Goal: Task Accomplishment & Management: Manage account settings

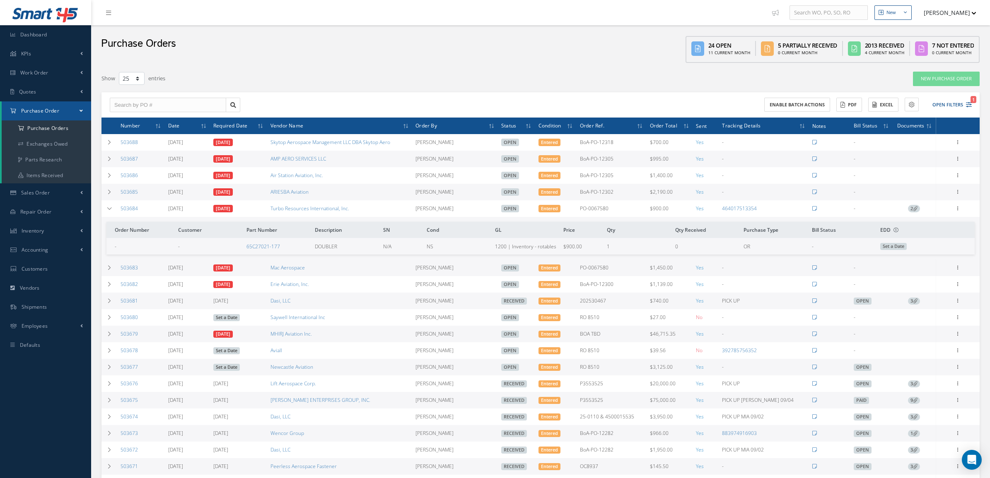
select select "25"
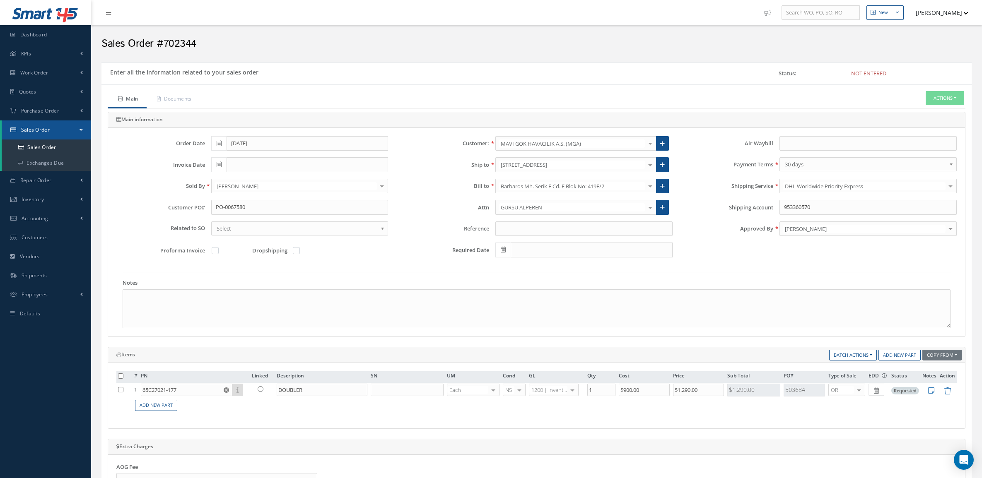
scroll to position [52, 0]
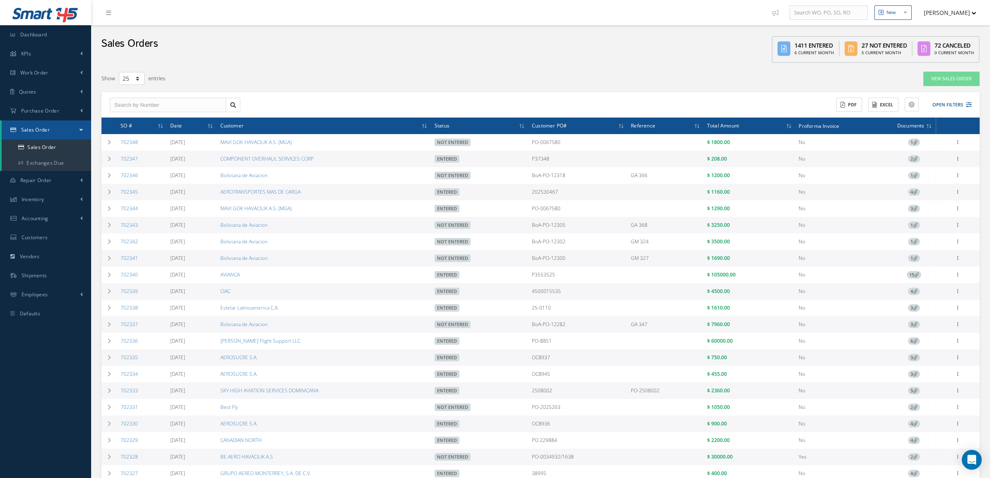
select select "25"
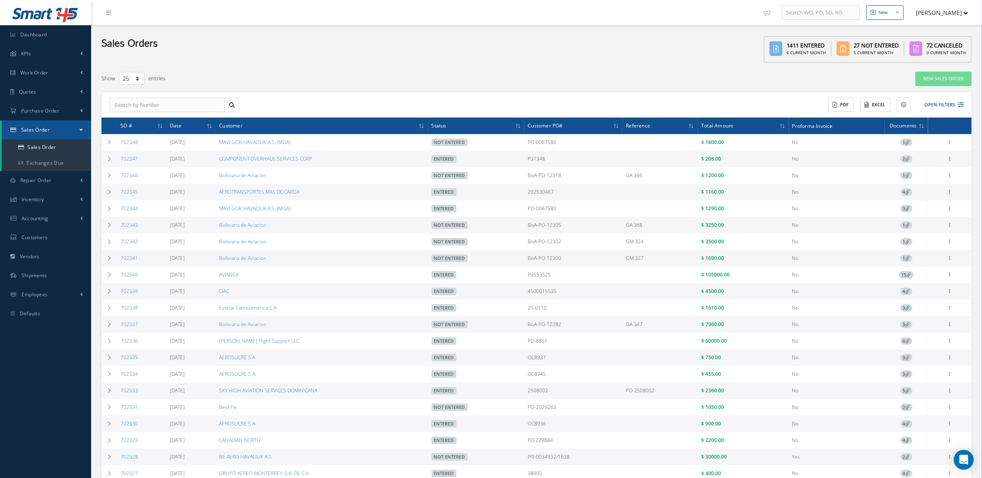
drag, startPoint x: 582, startPoint y: 400, endPoint x: 512, endPoint y: 401, distance: 70.0
click at [512, 399] on tr "702333 08/28/2025 SKY HIGH AVIATION SERVICES DOMINICANA Entered 2508002 PO-2508…" at bounding box center [536, 391] width 870 height 17
copy tr "2508002"
click at [127, 394] on link "702333" at bounding box center [128, 390] width 17 height 7
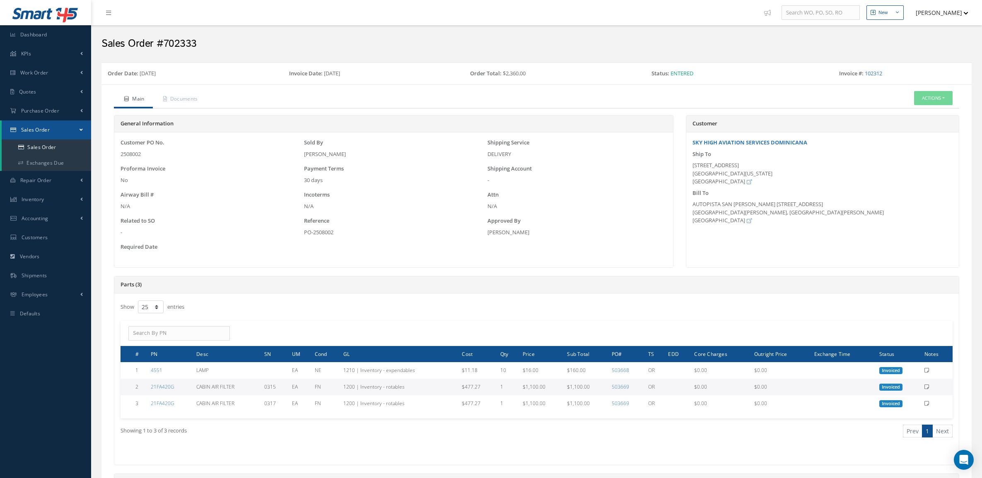
select select "25"
drag, startPoint x: 694, startPoint y: 166, endPoint x: 727, endPoint y: 184, distance: 37.8
click at [727, 184] on div "3399 NW 72 AVE SUITE 115 MIAMI, FLORIDA 33122 United States" at bounding box center [822, 173] width 260 height 24
copy div "3399 NW 72 AVE SUITE 115 MIAMI, FLORIDA 33122 United States"
click at [48, 146] on link "Sales Order" at bounding box center [46, 148] width 89 height 16
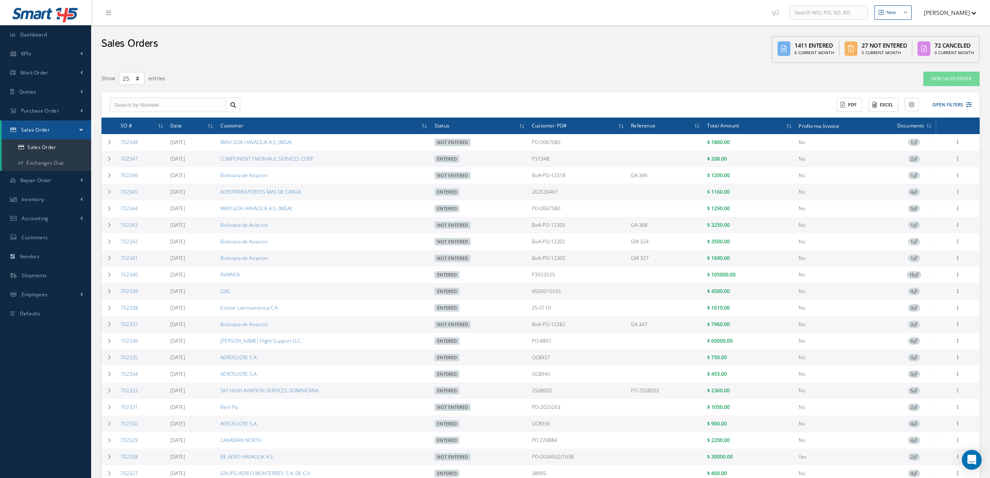
select select "25"
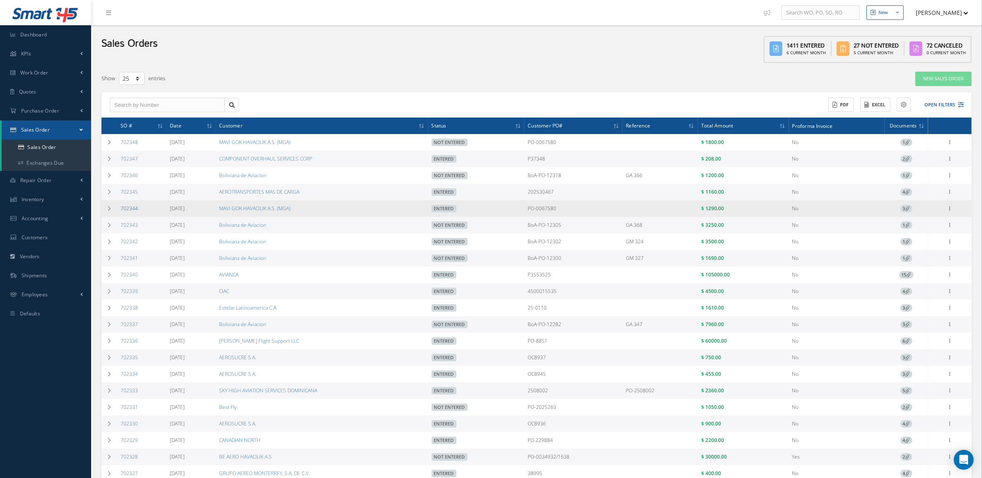
click at [130, 212] on link "702344" at bounding box center [128, 208] width 17 height 7
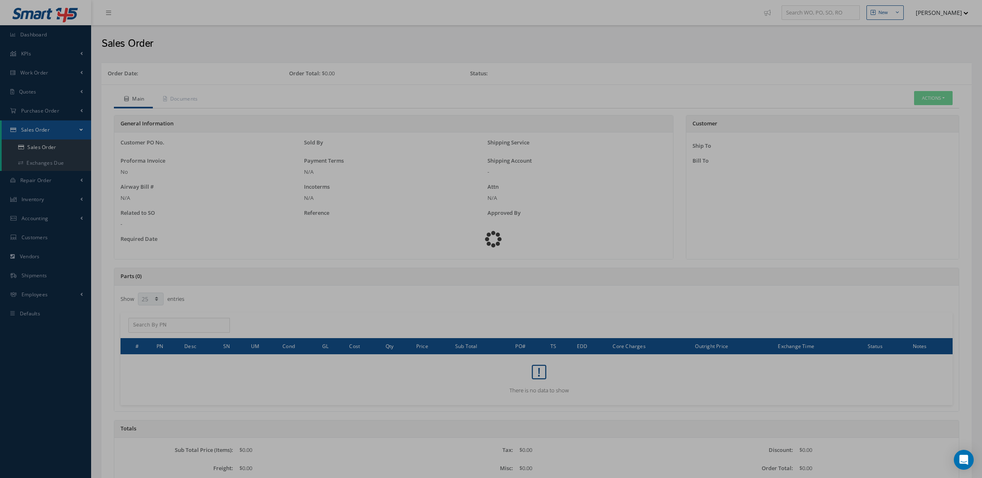
select select "25"
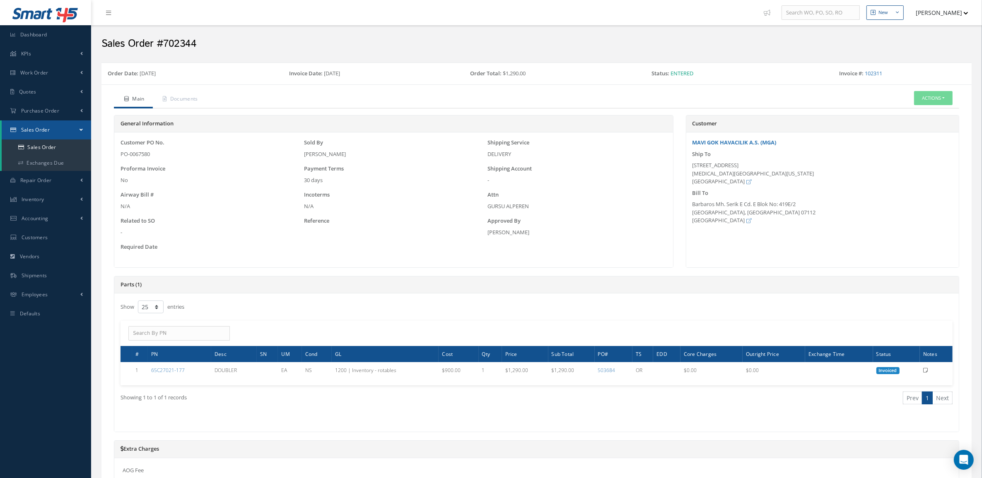
drag, startPoint x: 121, startPoint y: 153, endPoint x: 154, endPoint y: 154, distance: 32.7
click at [154, 154] on div "PO-0067580" at bounding box center [209, 154] width 179 height 8
copy div "PO-0067580"
drag, startPoint x: 694, startPoint y: 166, endPoint x: 733, endPoint y: 180, distance: 42.2
click at [733, 180] on div "1816 NW 82 AVENUE DORAL, FLORIDA 33126 United States" at bounding box center [822, 173] width 260 height 24
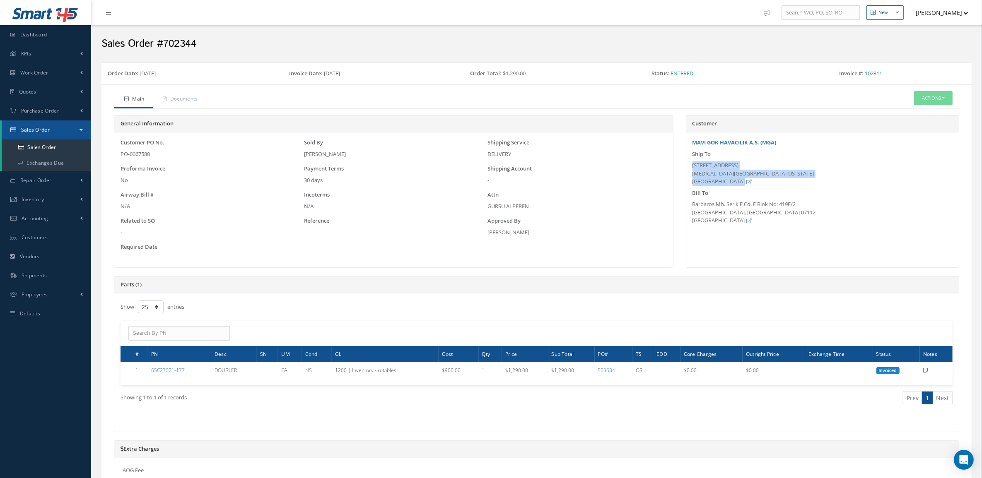
copy div "1816 NW 82 AVENUE DORAL, FLORIDA 33126 United States"
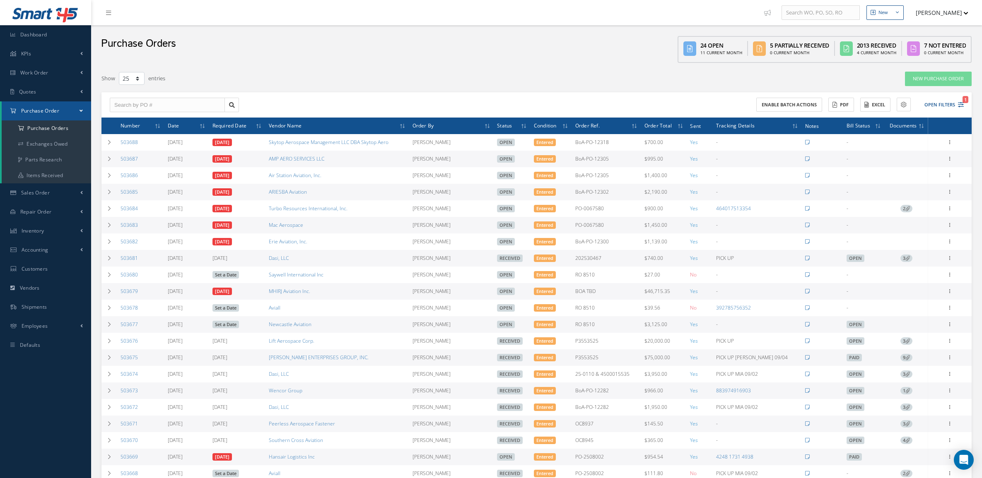
select select "25"
click at [929, 100] on button "Open Filters 1" at bounding box center [940, 105] width 47 height 14
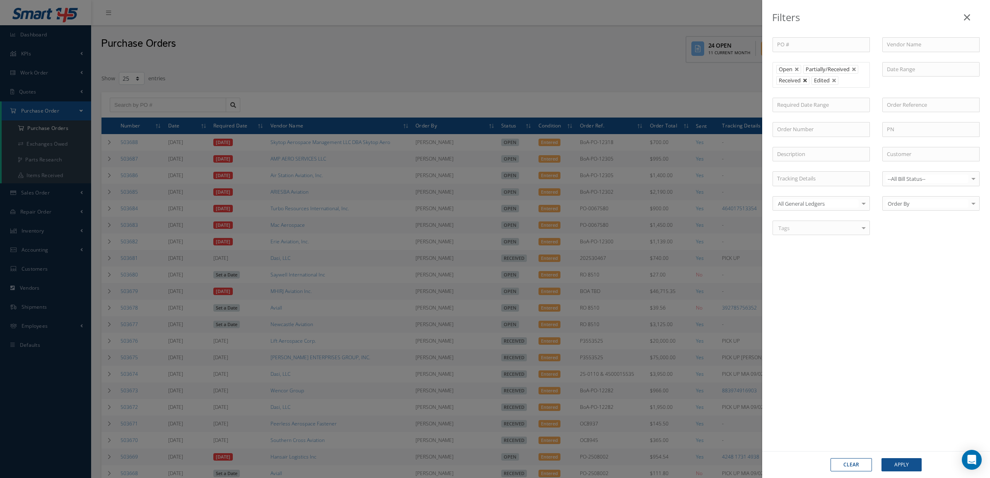
click at [804, 83] on link at bounding box center [804, 80] width 5 height 5
click at [894, 466] on button "Apply" at bounding box center [901, 464] width 40 height 13
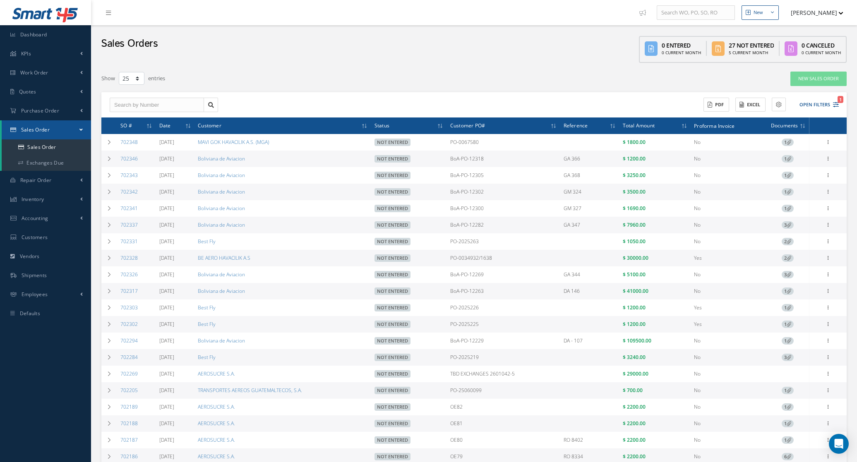
select select "25"
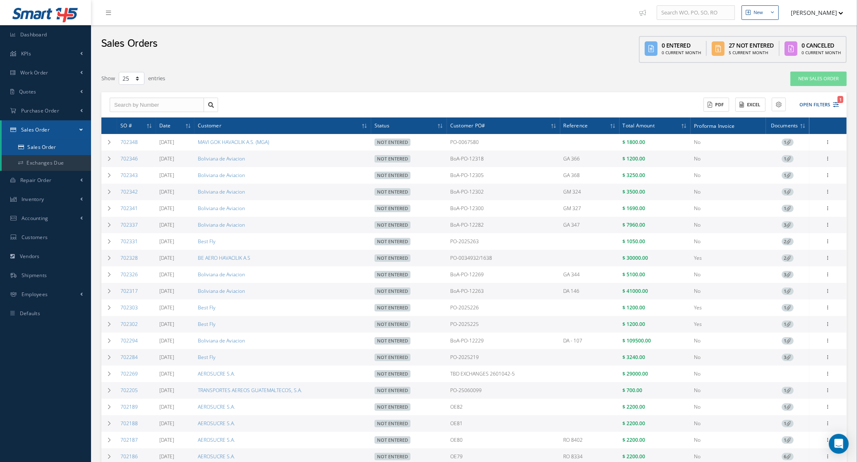
click at [46, 147] on link "Sales Order" at bounding box center [46, 148] width 89 height 16
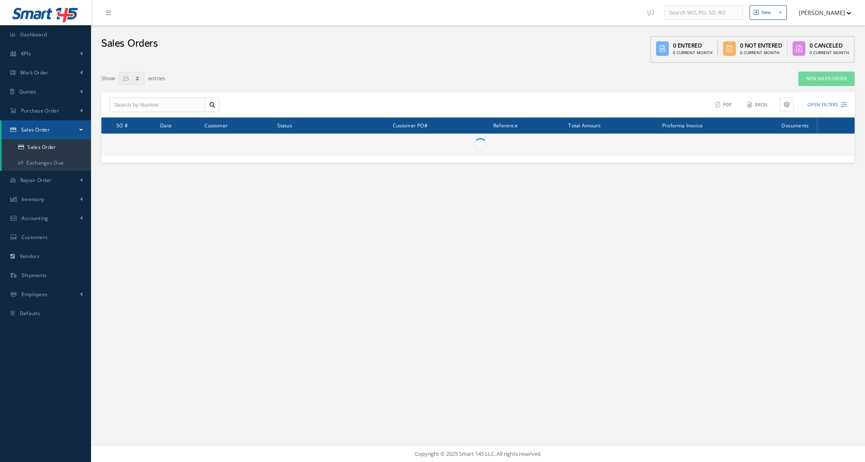
select select "25"
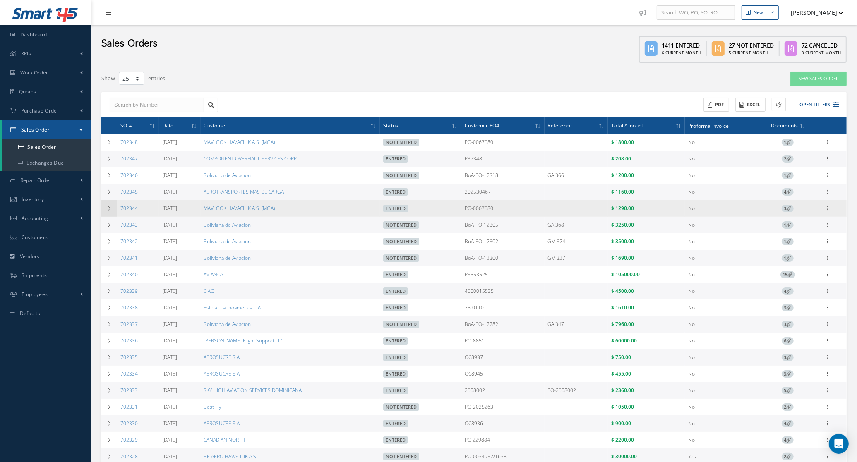
click at [113, 206] on td at bounding box center [109, 208] width 16 height 17
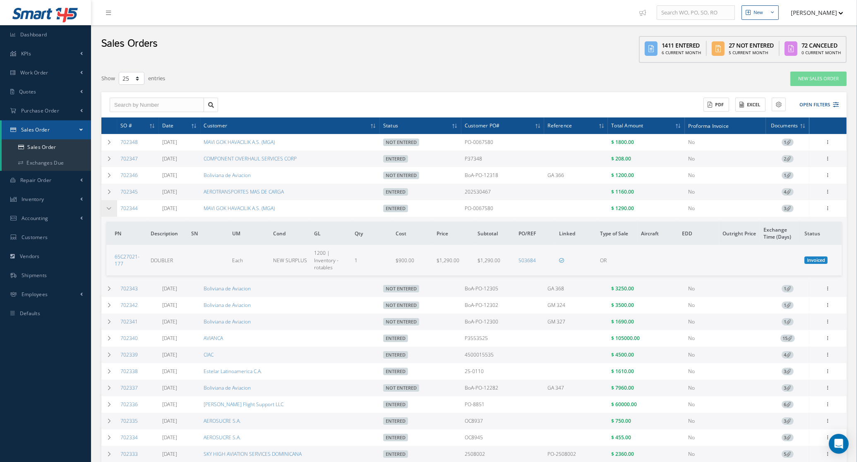
click at [108, 211] on icon at bounding box center [109, 208] width 6 height 5
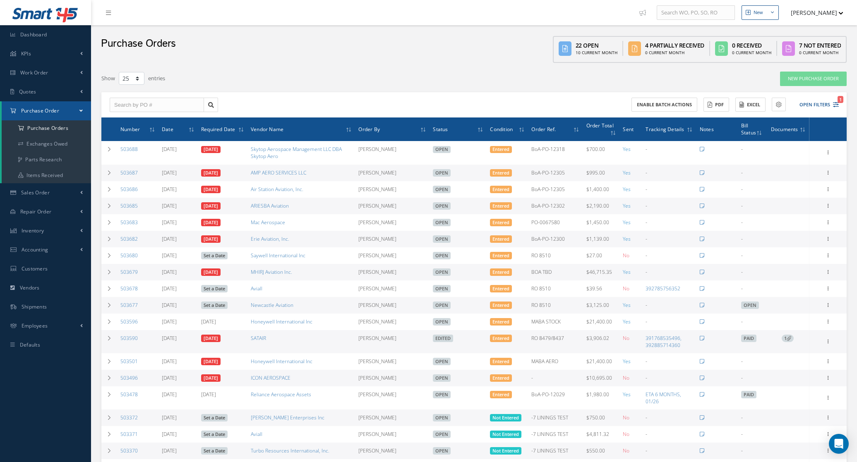
select select "25"
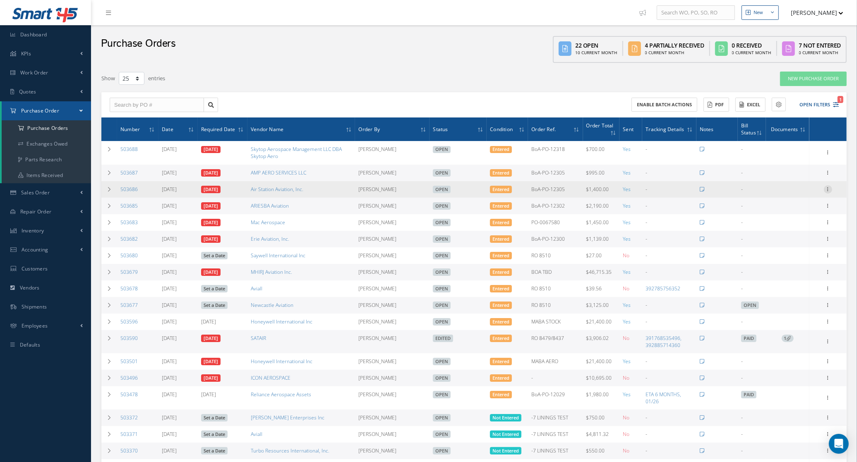
click at [829, 188] on icon at bounding box center [828, 188] width 8 height 7
click at [801, 196] on link "Receive" at bounding box center [790, 195] width 65 height 11
click at [773, 192] on link "Receive" at bounding box center [790, 195] width 65 height 11
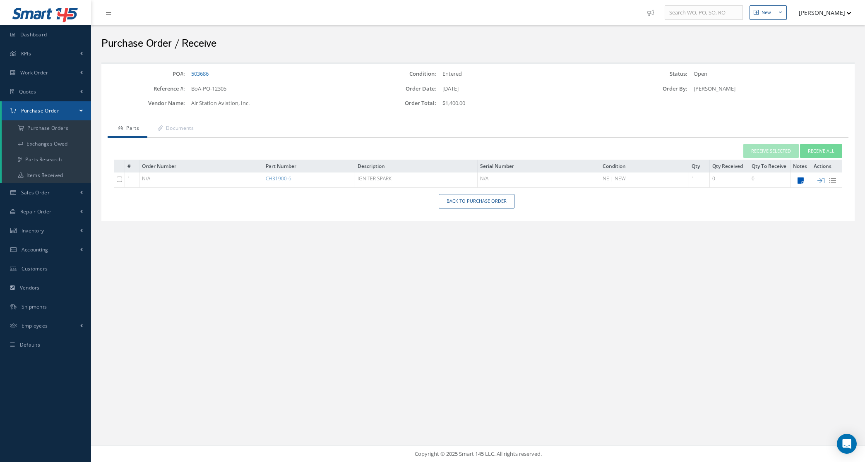
click at [800, 178] on icon at bounding box center [801, 180] width 6 height 7
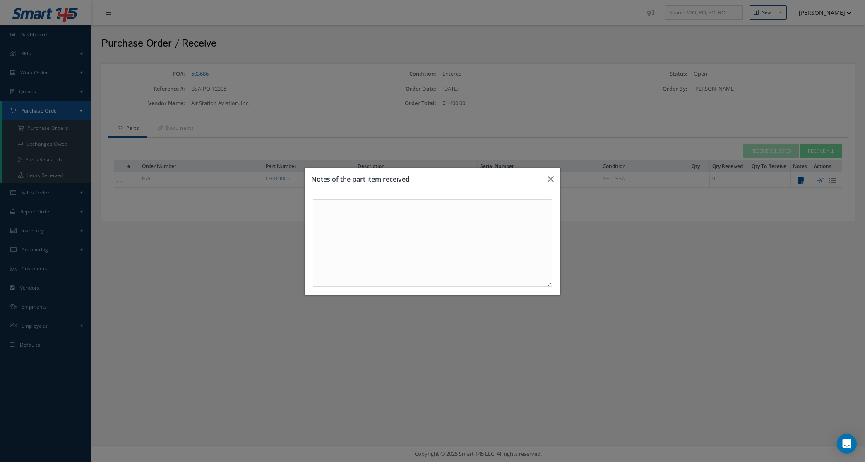
type textarea "OEM TRACE TO EASTERN AIR TAG BY CHAMPIONS [DATE] WRNTY 3 MONTHS"
drag, startPoint x: 379, startPoint y: 230, endPoint x: 286, endPoint y: 208, distance: 95.2
click at [286, 208] on div "Notes of the part item received OEM TRACE TO EASTERN AIR TAG BY CHAMPIONS [DATE…" at bounding box center [432, 231] width 865 height 462
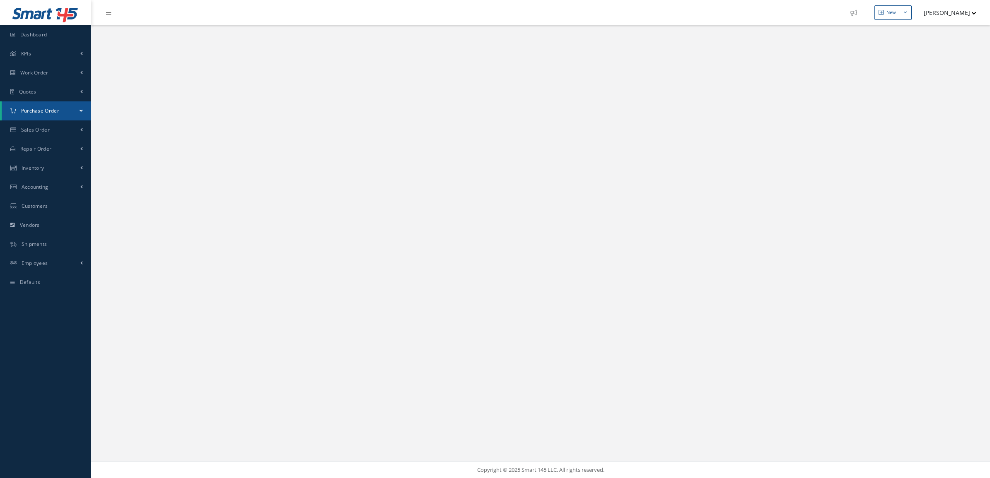
select select "25"
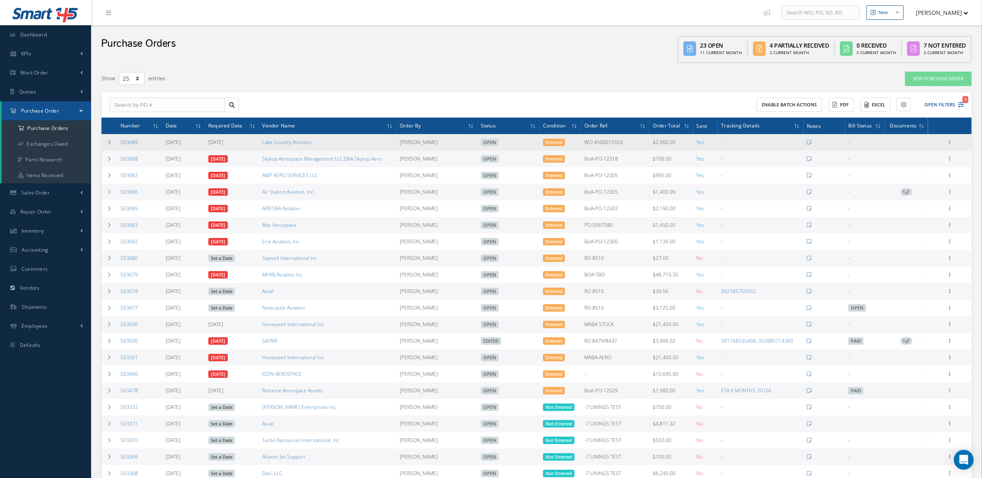
drag, startPoint x: 152, startPoint y: 146, endPoint x: 120, endPoint y: 146, distance: 31.9
click at [120, 146] on td "503689" at bounding box center [139, 142] width 45 height 17
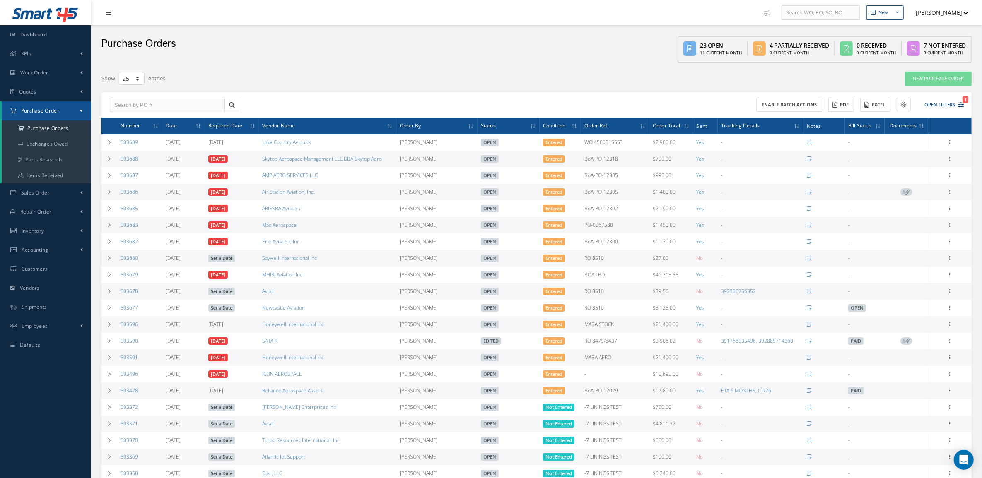
copy link "503689"
click at [862, 81] on div "New Purchase Order" at bounding box center [794, 78] width 368 height 15
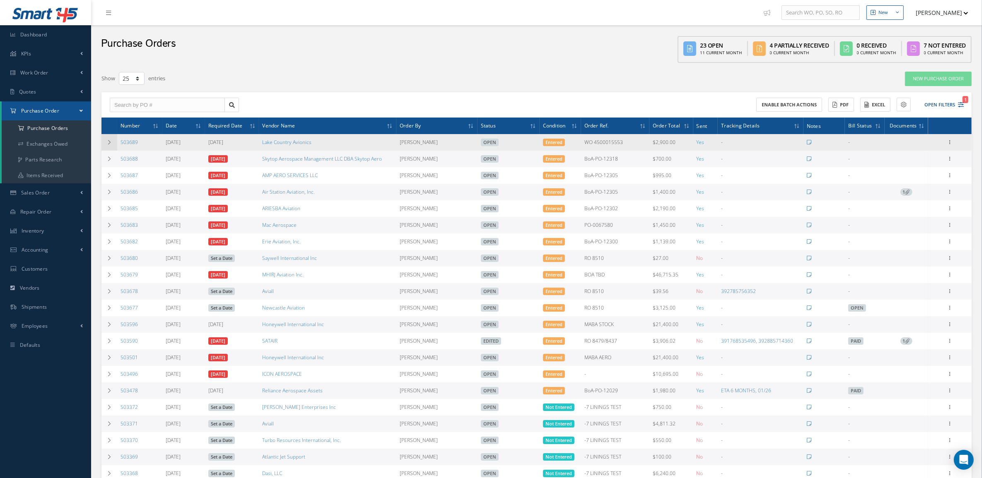
drag, startPoint x: 149, startPoint y: 140, endPoint x: 115, endPoint y: 142, distance: 34.9
click at [115, 142] on tr "503689 [DATE] [DATE] Lake Country Avionics [PERSON_NAME] Open Entered WO 450001…" at bounding box center [536, 142] width 870 height 17
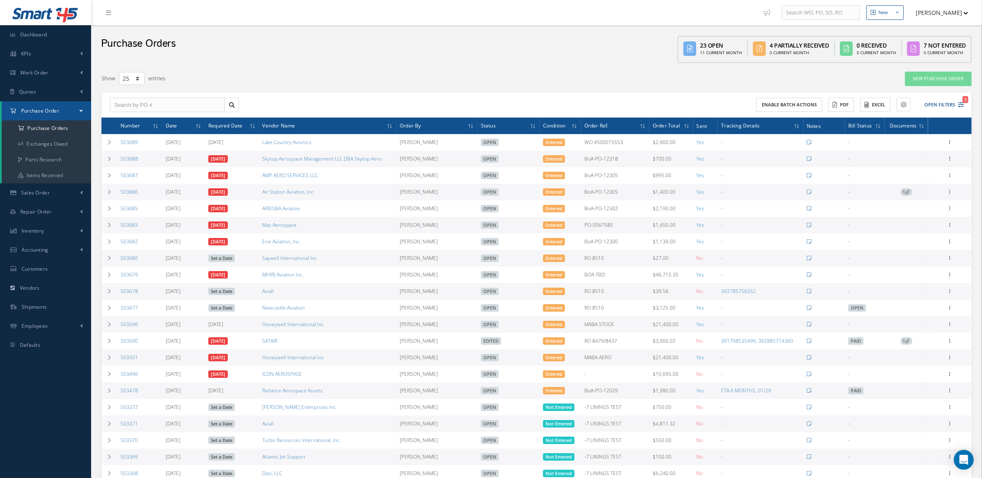
copy tr "503689"
drag, startPoint x: 151, startPoint y: 161, endPoint x: 115, endPoint y: 162, distance: 36.0
click at [115, 162] on tr "503688 [DATE] [DATE] Skytop Aerospace Management LLC DBA Skytop Aero [PERSON_NA…" at bounding box center [536, 159] width 870 height 17
copy tr "503688"
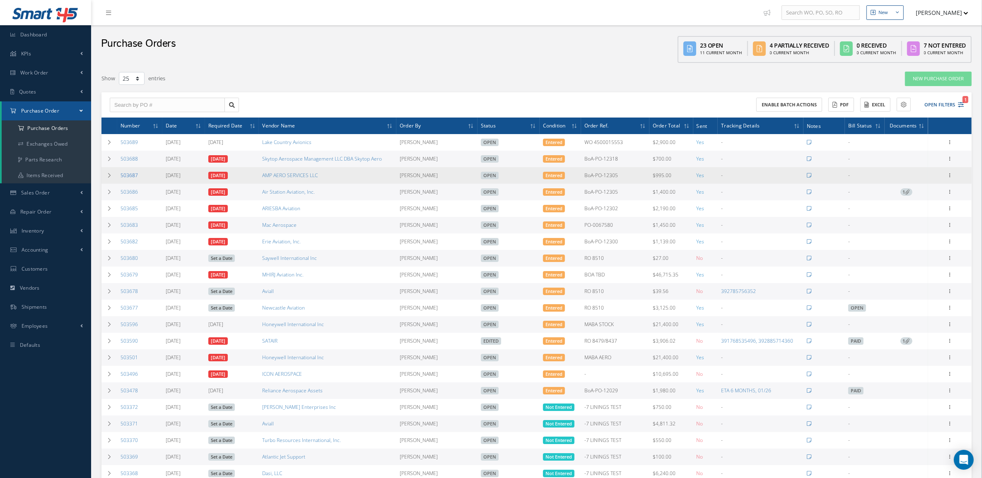
drag, startPoint x: 141, startPoint y: 174, endPoint x: 120, endPoint y: 174, distance: 21.1
click at [120, 174] on td "503687" at bounding box center [139, 175] width 45 height 17
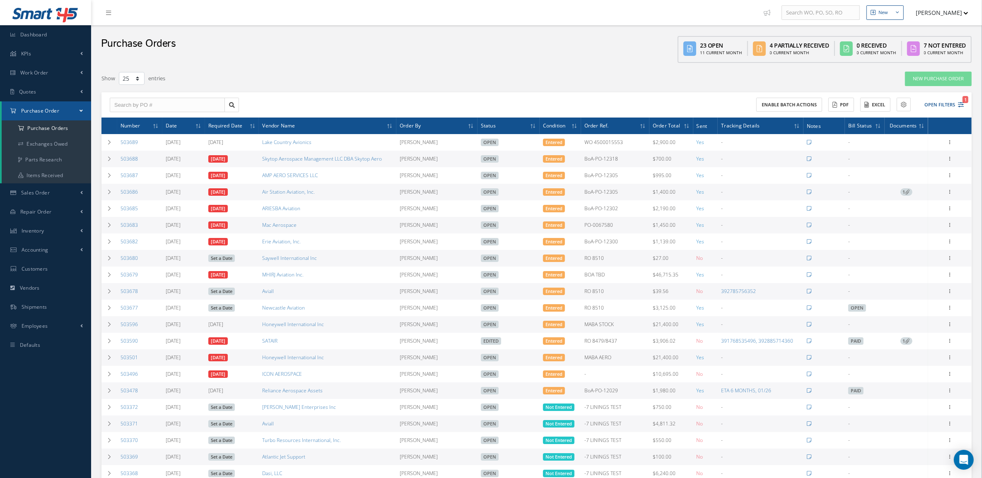
copy link "503687"
drag, startPoint x: 149, startPoint y: 193, endPoint x: 119, endPoint y: 195, distance: 30.4
click at [119, 195] on td "503686" at bounding box center [139, 192] width 45 height 17
copy link "503686"
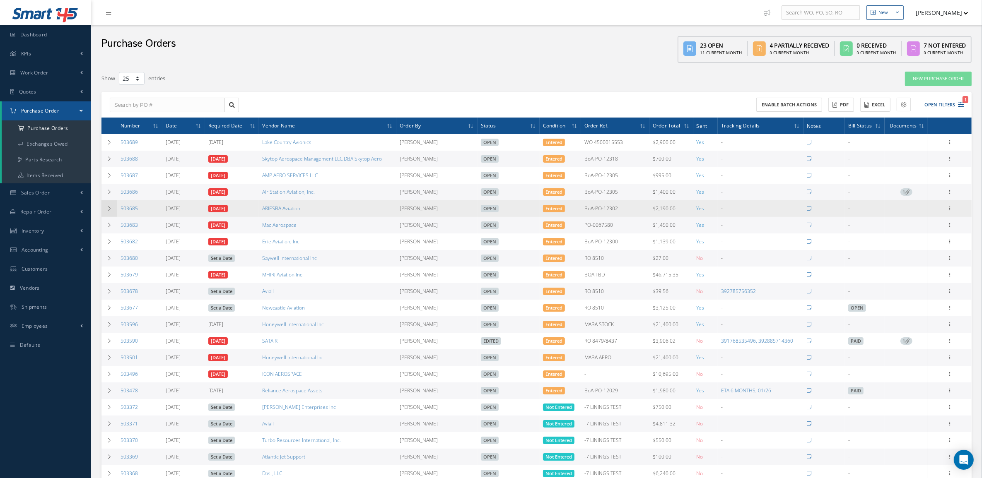
drag, startPoint x: 143, startPoint y: 212, endPoint x: 112, endPoint y: 212, distance: 31.1
click at [112, 212] on tr "503685 [DATE] [DATE] ARIESBA Aviation [PERSON_NAME] Open Entered BoA-PO-12302 $…" at bounding box center [536, 208] width 870 height 17
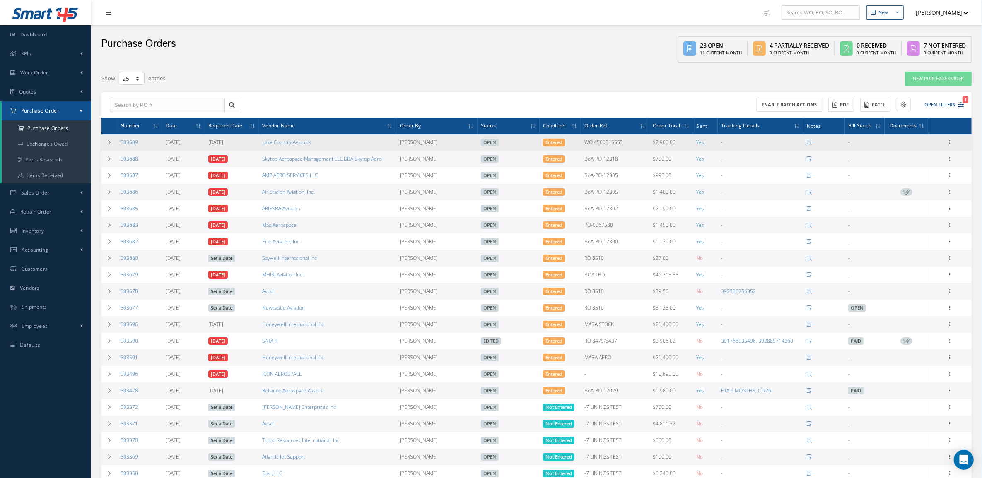
copy tr "503685"
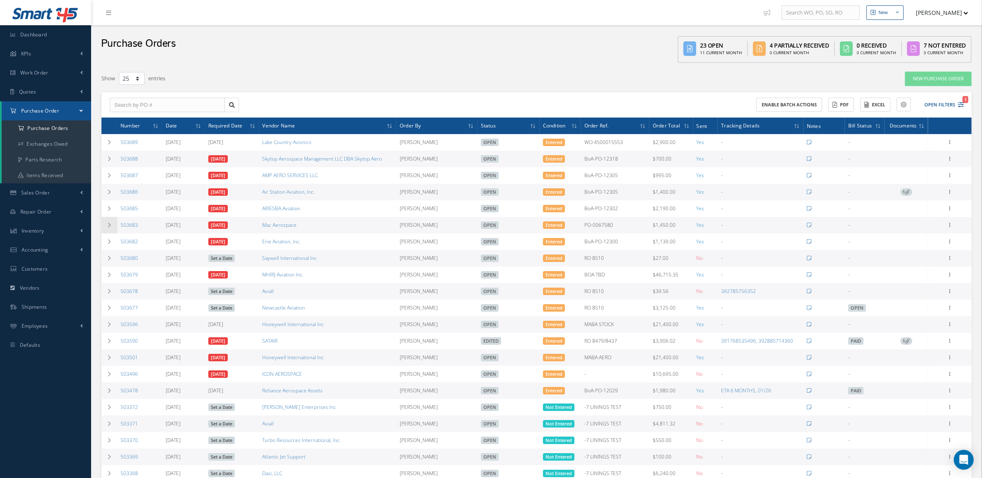
drag, startPoint x: 146, startPoint y: 231, endPoint x: 116, endPoint y: 228, distance: 30.0
click at [116, 228] on tr "503683 [DATE] [DATE] Mac Aerospace [PERSON_NAME] Open Entered PO-0067580 $1,450…" at bounding box center [536, 225] width 870 height 17
copy tr "503683"
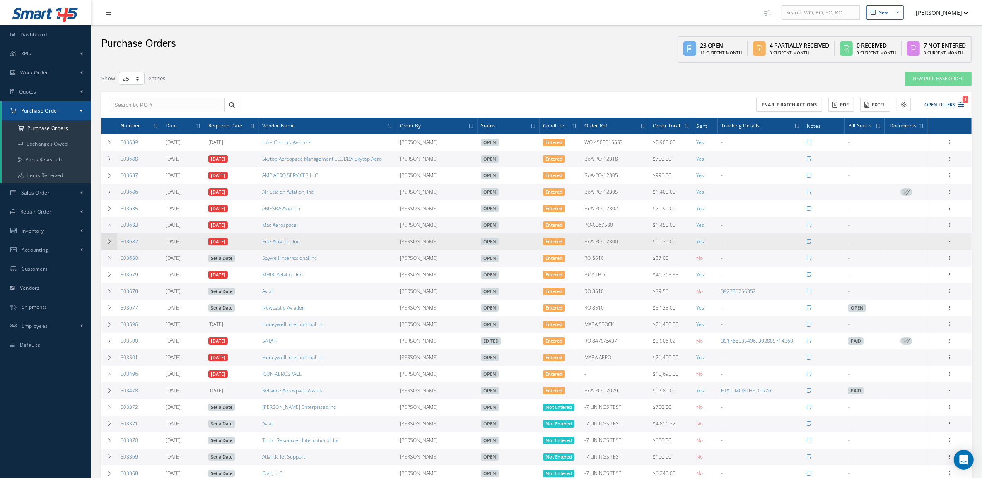
drag, startPoint x: 147, startPoint y: 249, endPoint x: 116, endPoint y: 246, distance: 31.3
click at [116, 246] on tr "503682 [DATE] [DATE] Erie Aviation, Inc. [PERSON_NAME] Open Entered BoA-PO-1230…" at bounding box center [536, 242] width 870 height 17
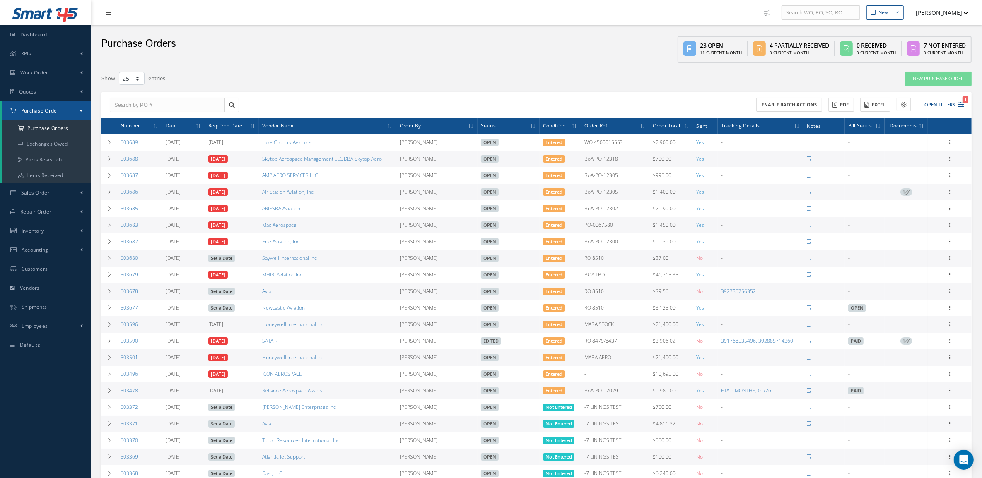
copy tr "503682"
drag, startPoint x: 141, startPoint y: 262, endPoint x: 118, endPoint y: 264, distance: 22.5
click at [118, 264] on td "503680" at bounding box center [139, 258] width 45 height 17
copy link "503680"
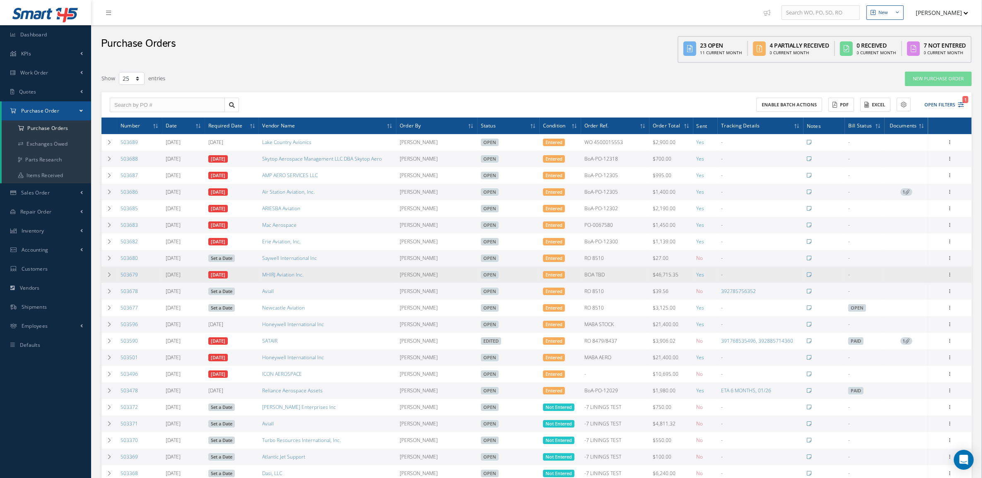
drag, startPoint x: 146, startPoint y: 278, endPoint x: 117, endPoint y: 282, distance: 29.2
click at [117, 282] on td "503679" at bounding box center [139, 275] width 45 height 17
copy link "503679"
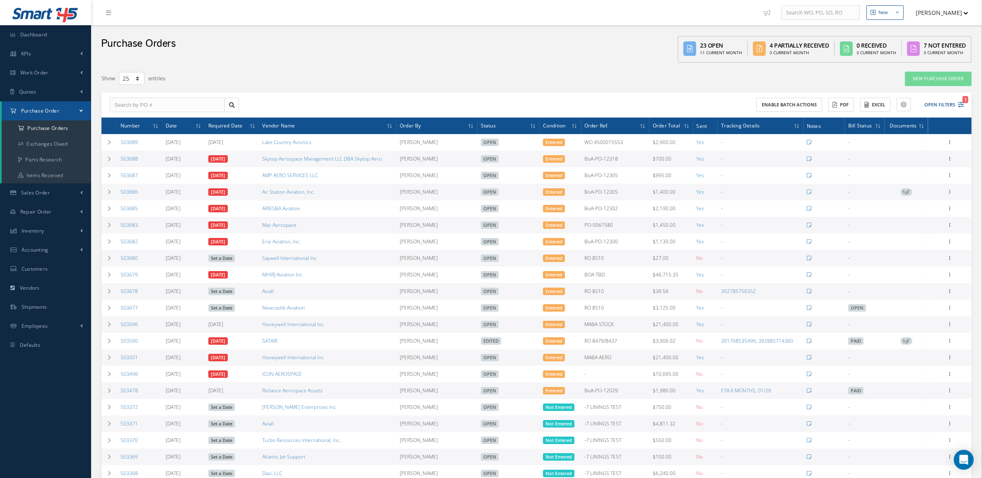
click at [736, 298] on td "392785756352" at bounding box center [761, 291] width 86 height 17
click at [735, 294] on link "392785756352" at bounding box center [738, 291] width 35 height 7
click at [746, 290] on link "392785756352" at bounding box center [738, 291] width 35 height 7
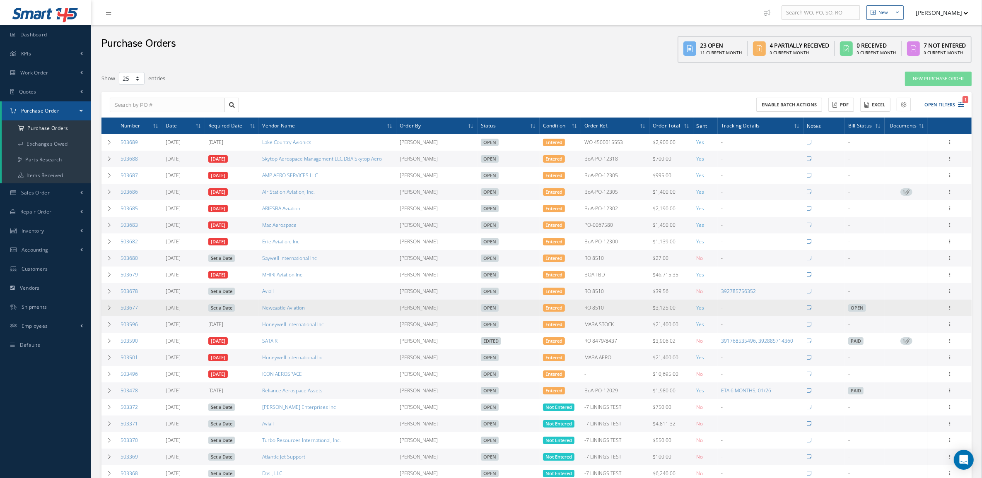
drag, startPoint x: 152, startPoint y: 314, endPoint x: 121, endPoint y: 315, distance: 30.2
click at [121, 315] on td "503677" at bounding box center [139, 308] width 45 height 17
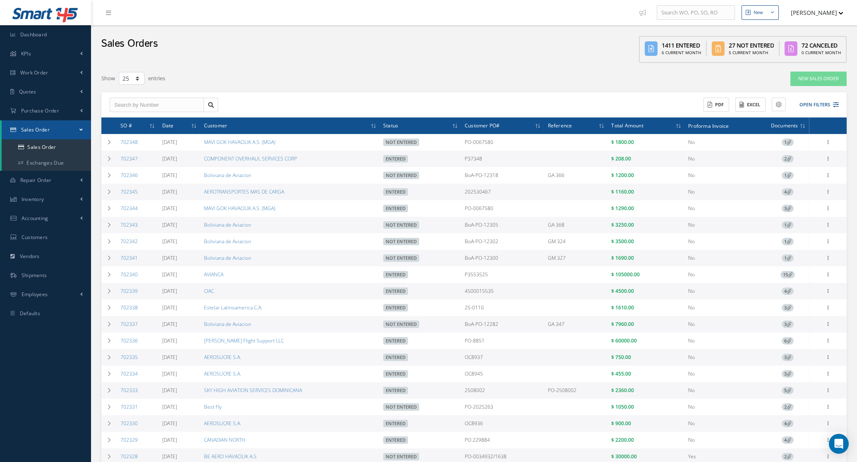
select select "25"
